Goal: Task Accomplishment & Management: Complete application form

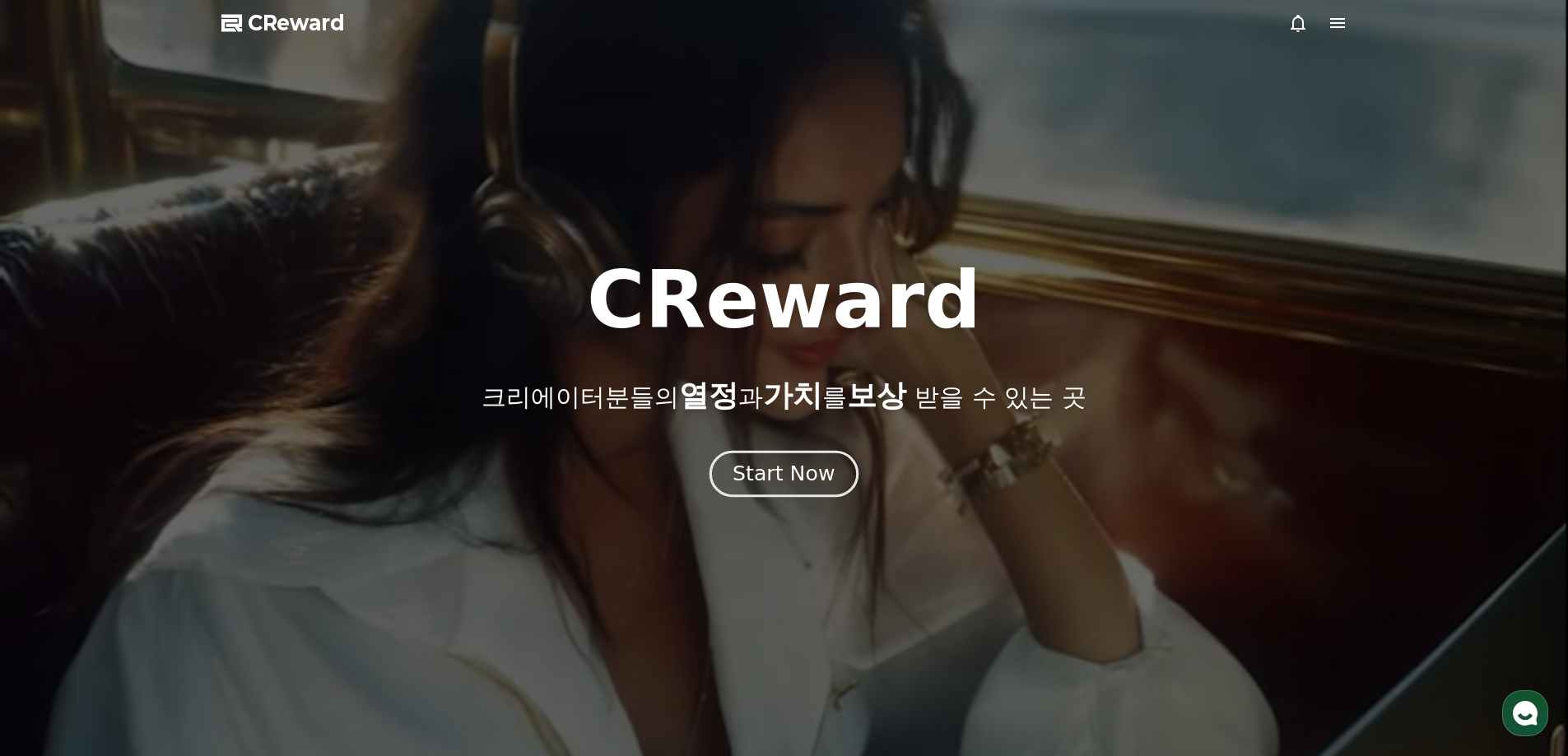
click at [810, 460] on button "Start Now" at bounding box center [783, 473] width 149 height 47
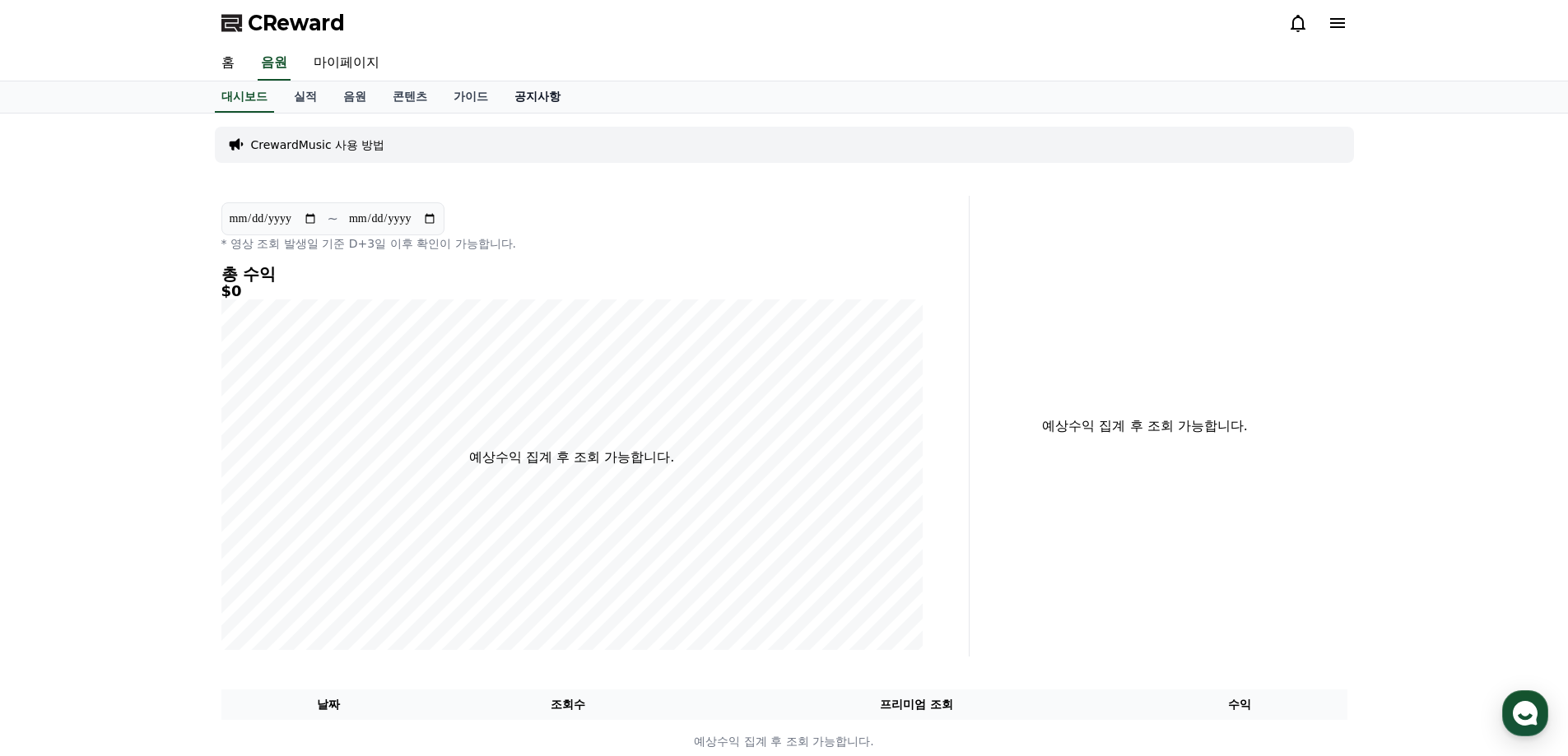
click at [545, 96] on link "공지사항" at bounding box center [538, 97] width 73 height 31
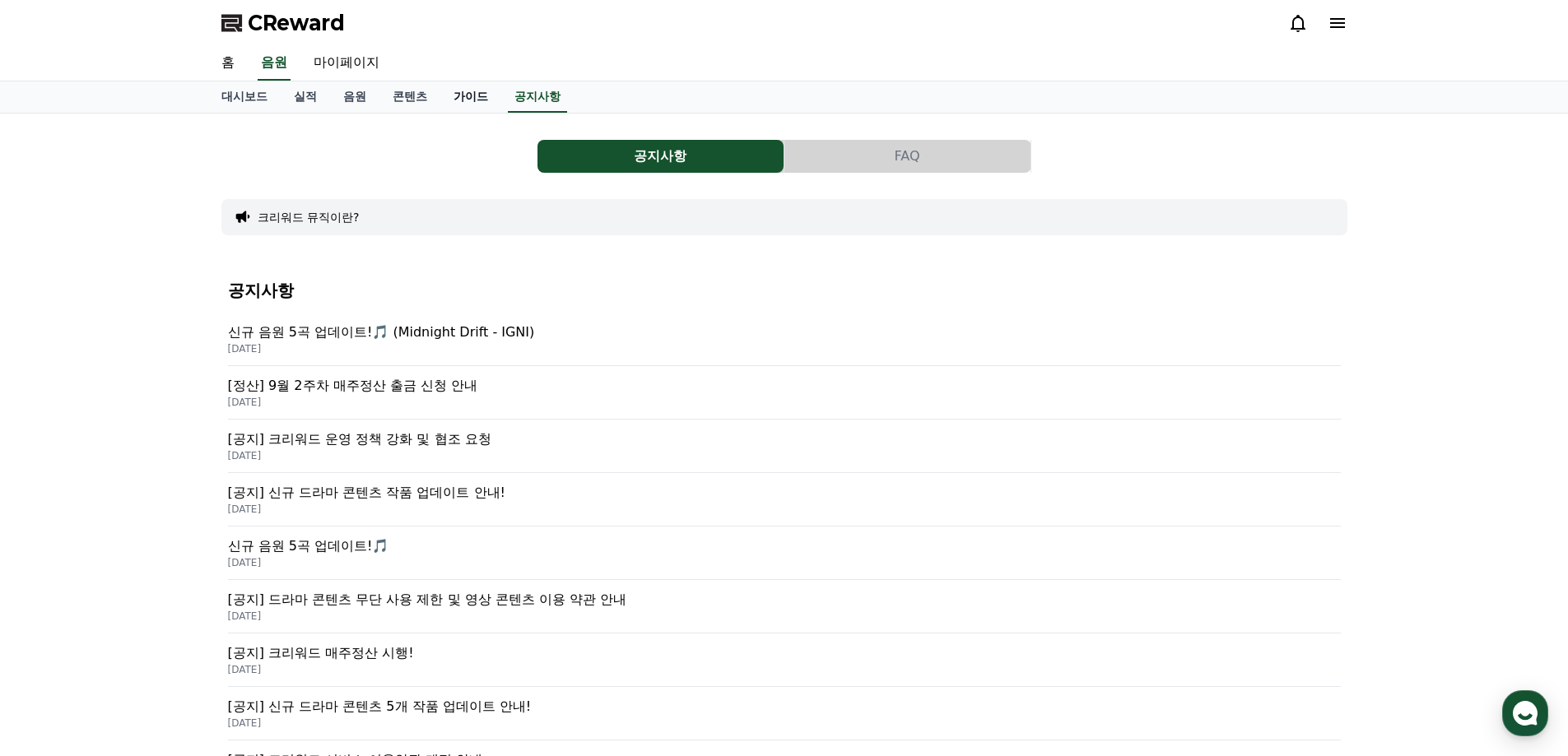
click at [478, 104] on link "가이드" at bounding box center [471, 97] width 61 height 31
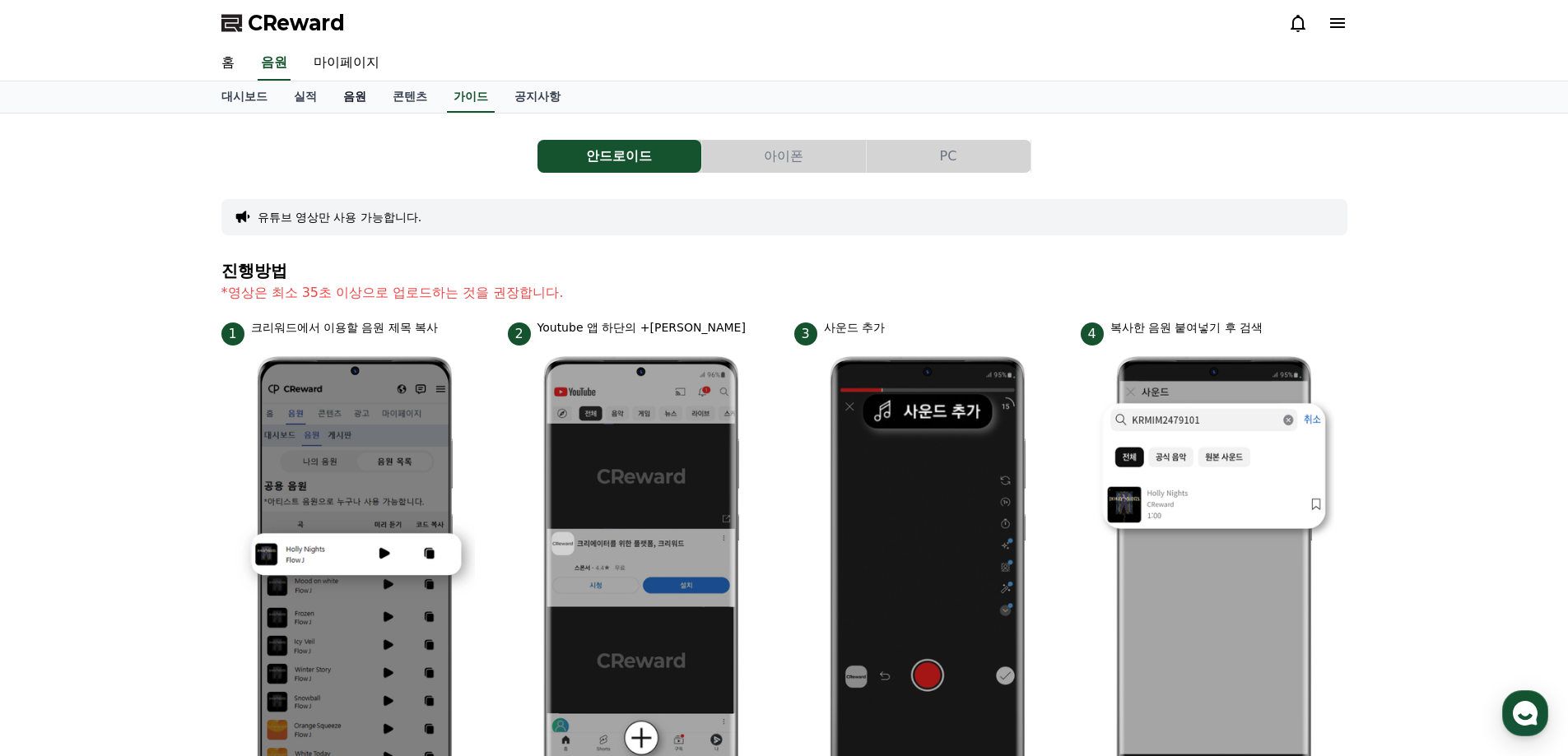
click at [335, 90] on link "음원" at bounding box center [355, 97] width 50 height 31
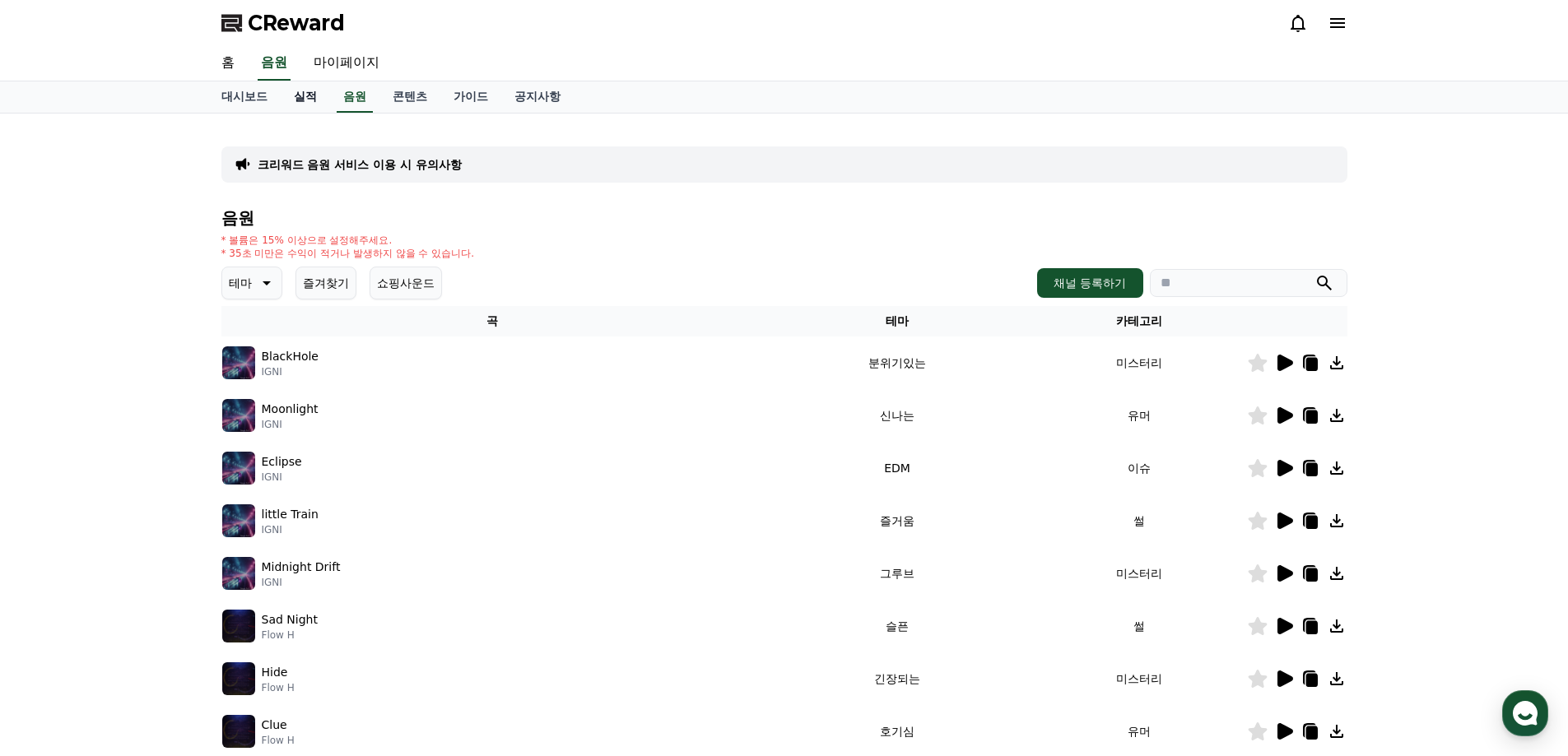
click at [321, 100] on link "실적" at bounding box center [305, 97] width 50 height 31
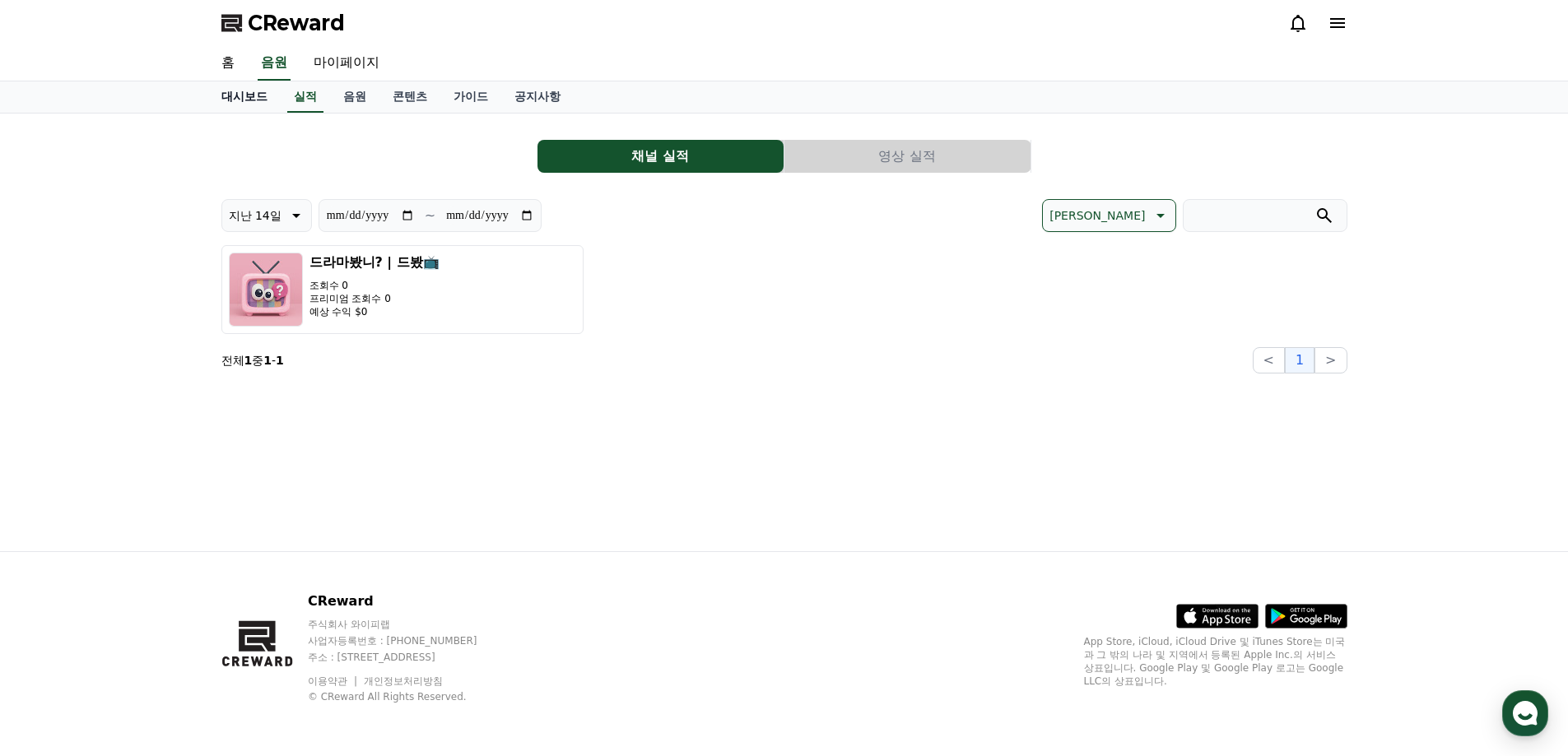
click at [237, 100] on link "대시보드" at bounding box center [244, 97] width 73 height 31
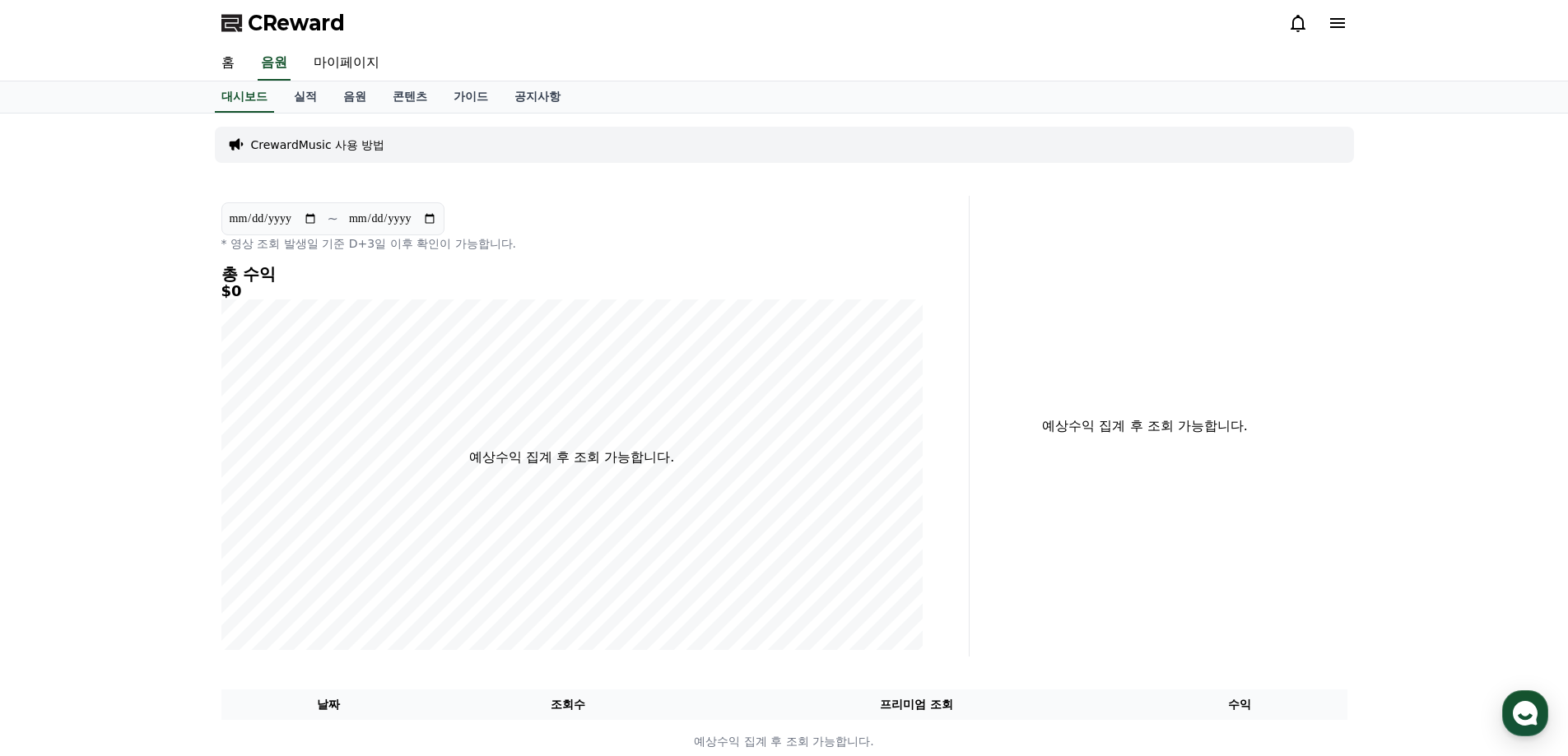
click at [714, 297] on h5 "$0" at bounding box center [572, 291] width 701 height 17
click at [228, 59] on link "홈" at bounding box center [228, 63] width 40 height 35
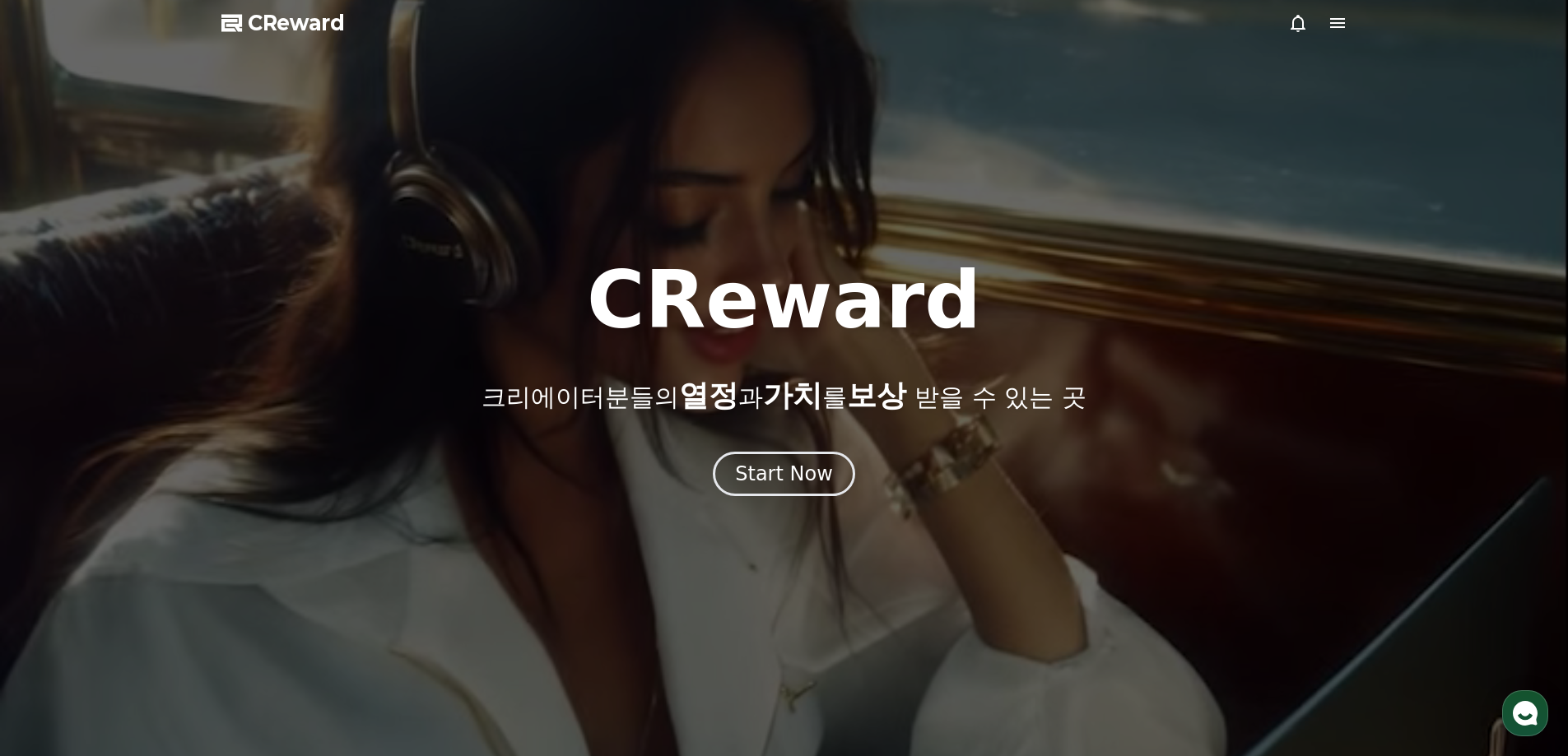
click at [1331, 21] on icon at bounding box center [1338, 23] width 20 height 20
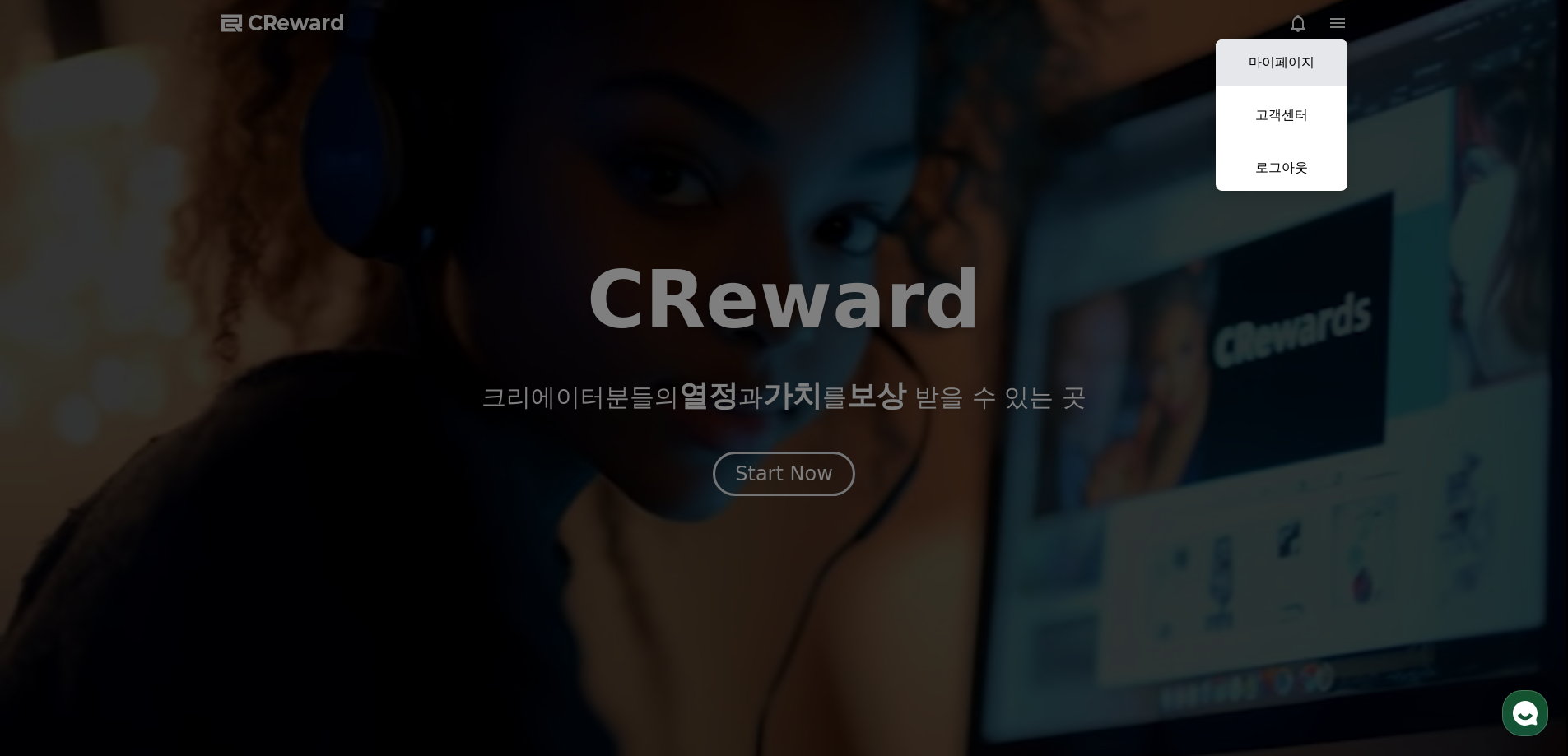
click at [1317, 72] on link "마이페이지" at bounding box center [1282, 63] width 132 height 46
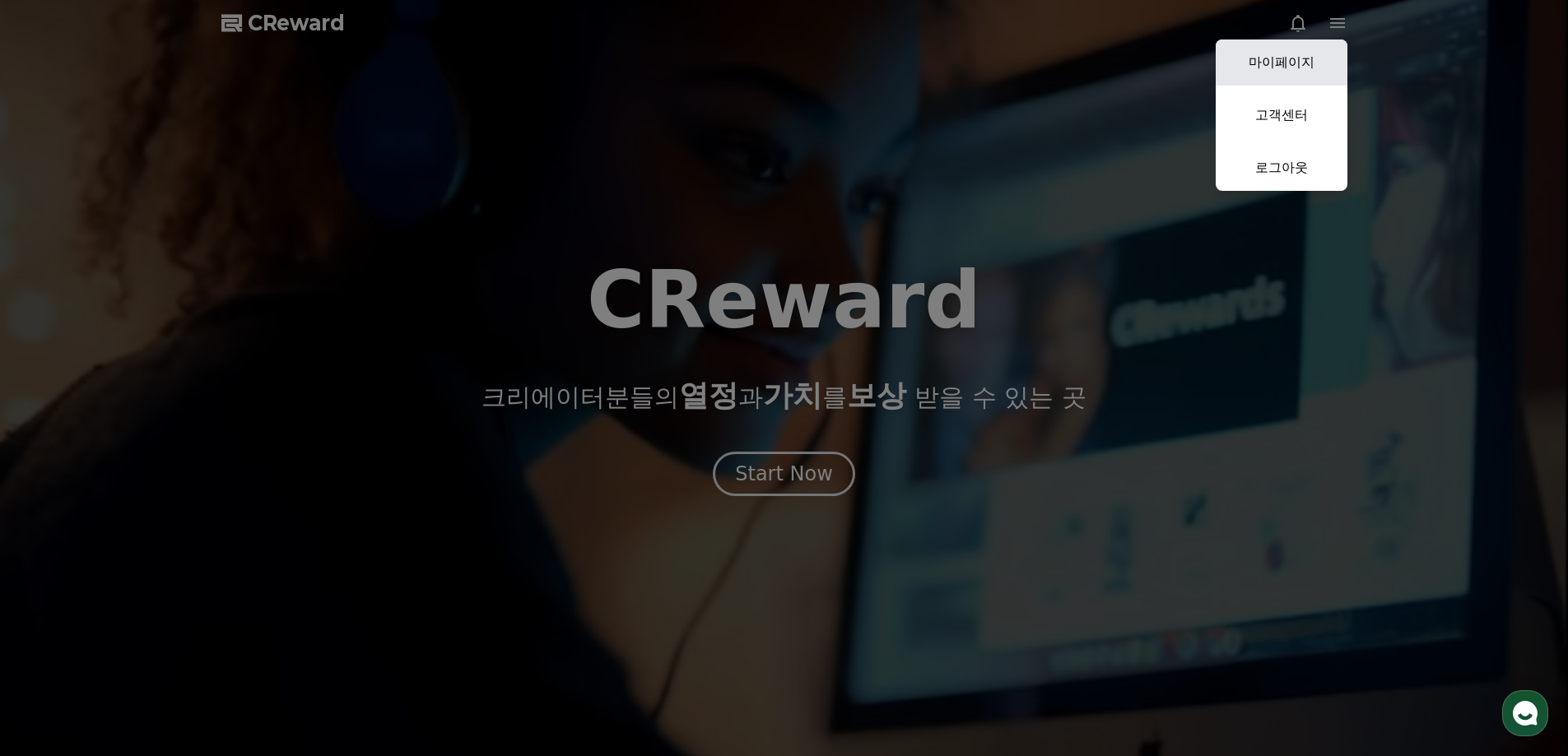
select select "**********"
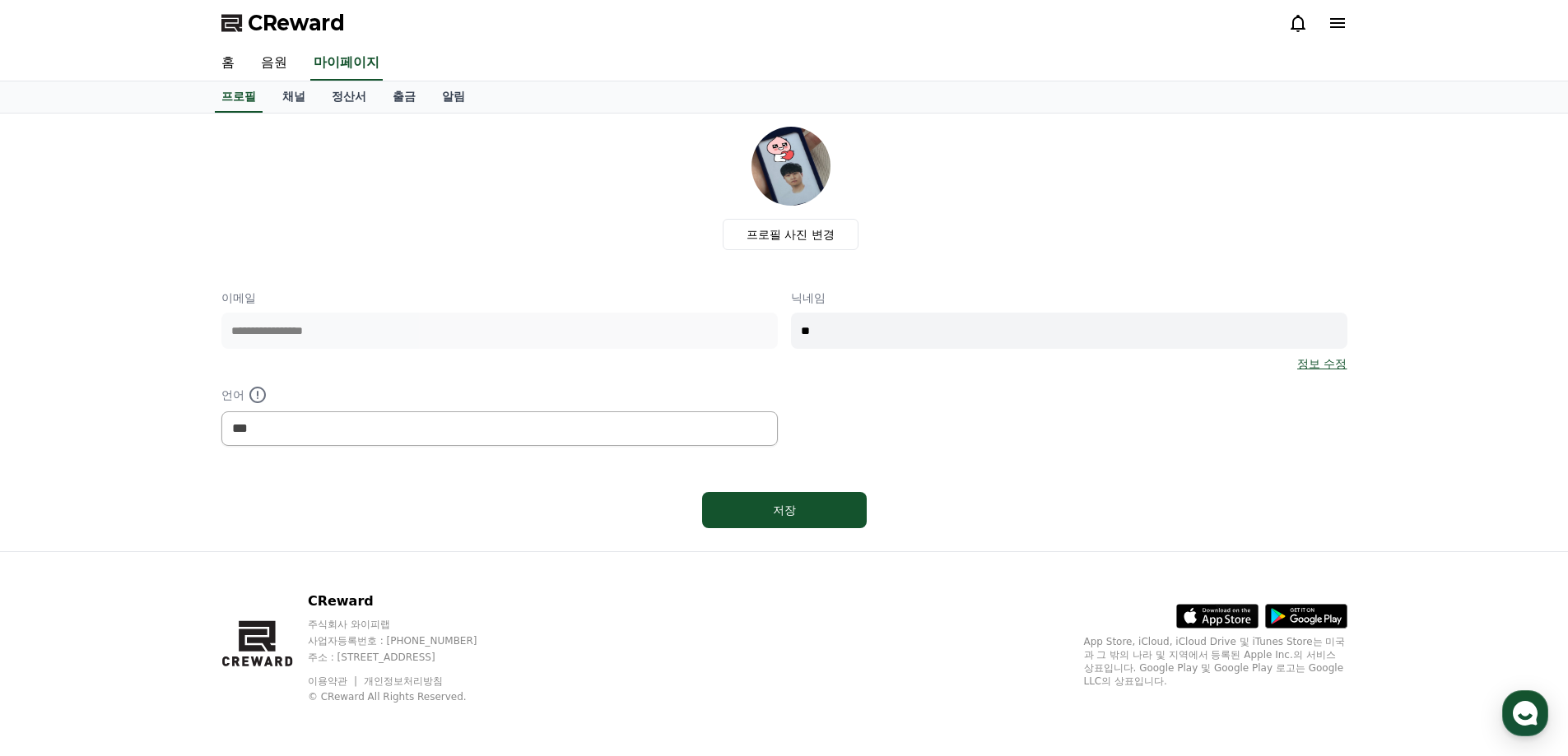
click at [516, 356] on div "**********" at bounding box center [500, 331] width 557 height 83
click at [283, 100] on link "채널" at bounding box center [294, 97] width 50 height 31
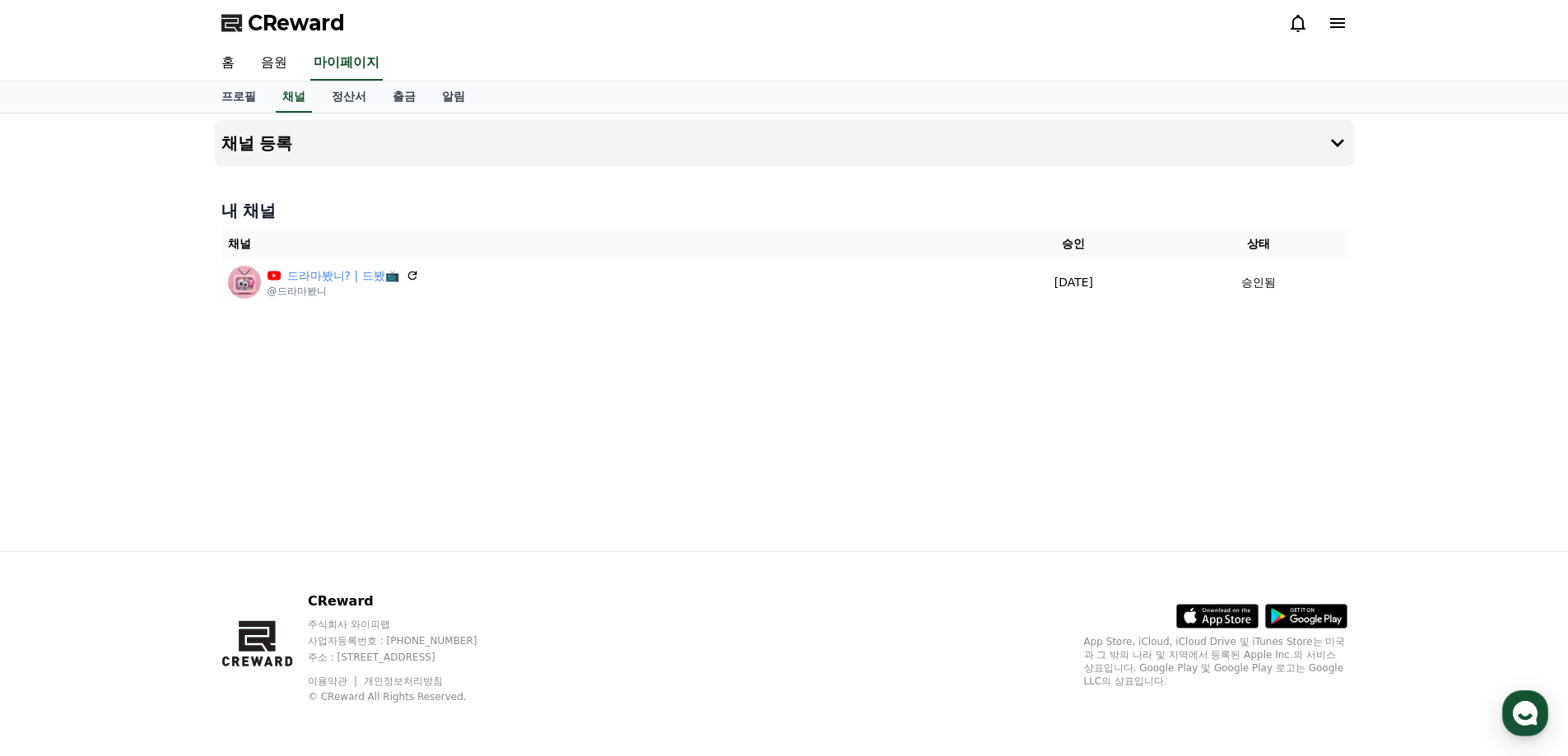
click at [613, 447] on div "채널 등록 내 채널 채널 승인 상태 드라마봤니? | 드봤📺 @드라마봤니 [DATE] 09-08 승인됨" at bounding box center [784, 332] width 1152 height 438
click at [908, 155] on button "채널 등록" at bounding box center [784, 143] width 1139 height 46
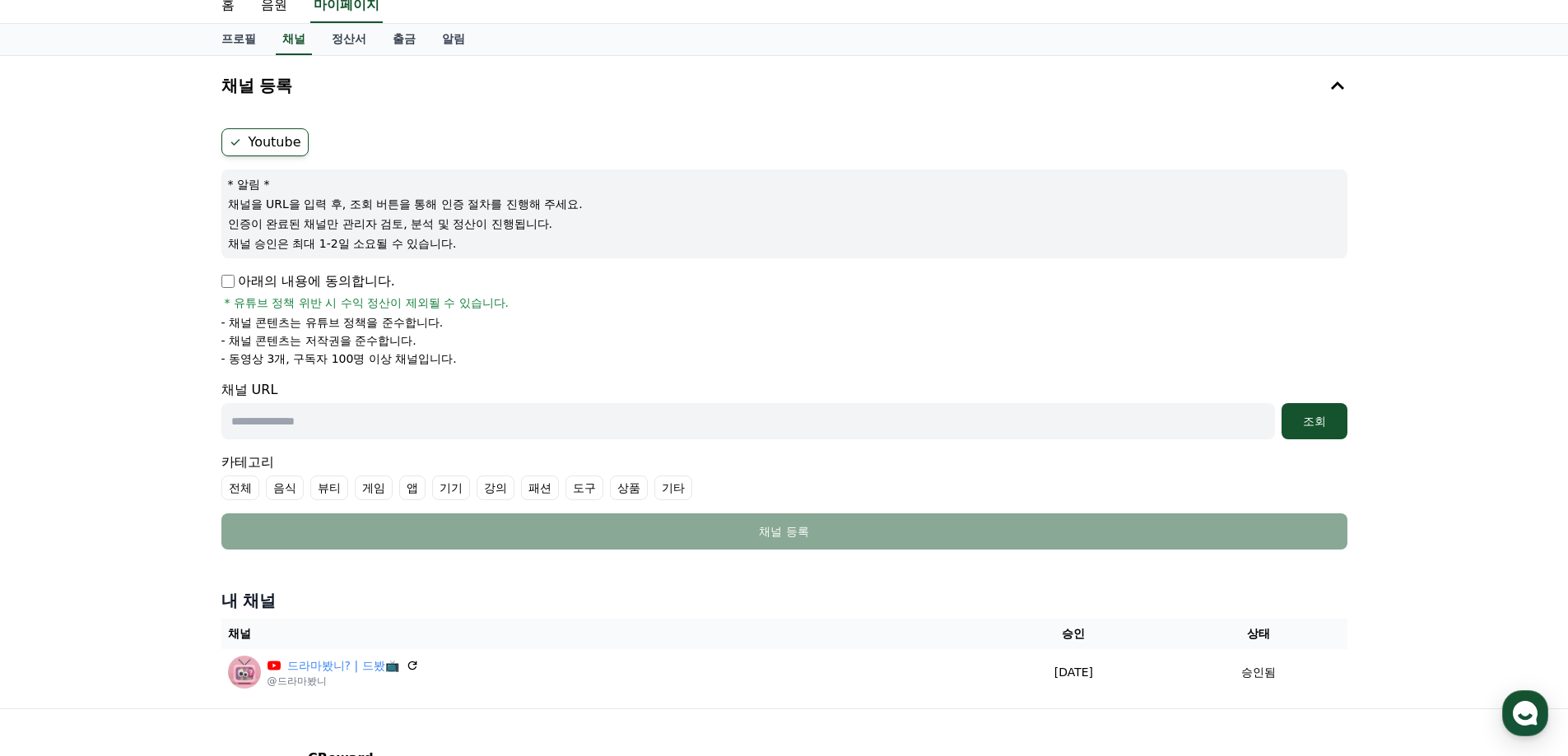
scroll to position [50, 0]
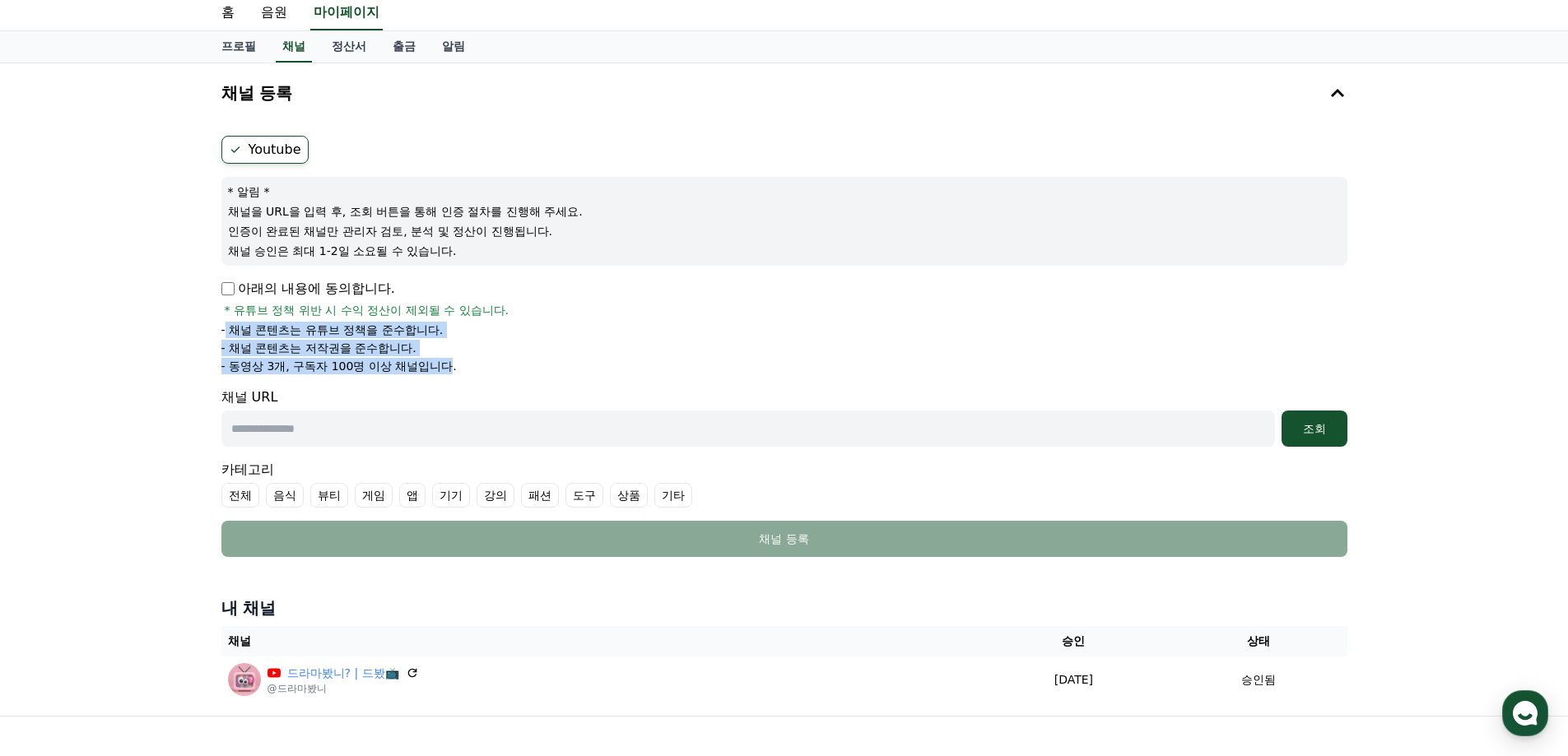
drag, startPoint x: 227, startPoint y: 337, endPoint x: 447, endPoint y: 379, distance: 224.0
click at [447, 379] on form "Youtube * 알림 * 채널을 URL을 입력 후, 조회 버튼을 통해 인증 절차를 진행해 주세요. 인증이 완료된 채널만 관리자 검토, 분석 …" at bounding box center [784, 346] width 1126 height 422
click at [610, 369] on li "- 동영상 3개, 구독자 100명 이상 채널입니다." at bounding box center [784, 366] width 1126 height 17
click at [648, 366] on li "- 동영상 3개, 구독자 100명 이상 채널입니다." at bounding box center [784, 366] width 1126 height 17
